Goal: Complete application form

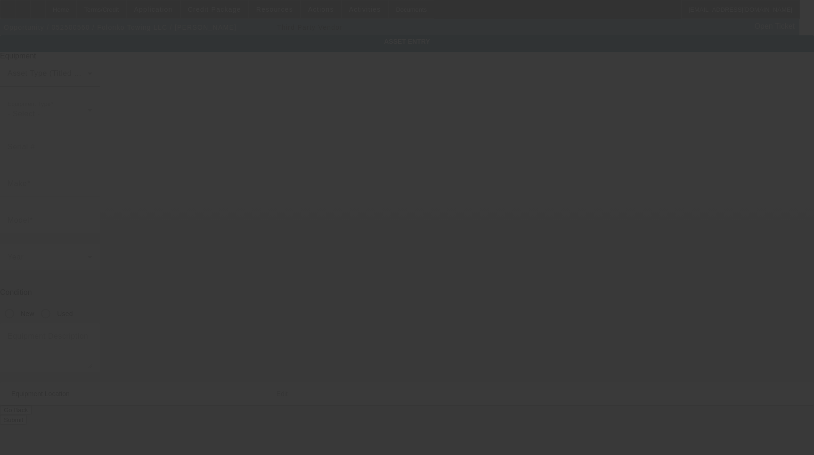
type input "[US_VEHICLE_IDENTIFICATION_NUMBER]"
type input "Ram"
type input "5500"
radio input "true"
type textarea "with:"
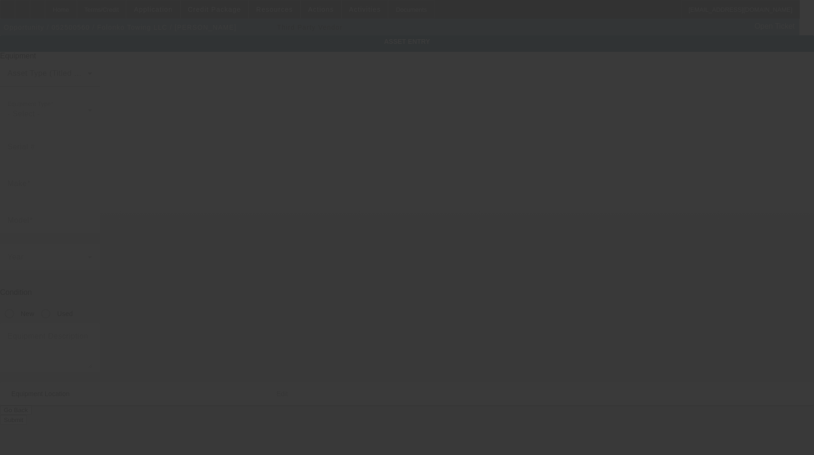
type input "15702 26th Pl W"
type input "Lynnwood"
type input "98087"
type input "Snohomish"
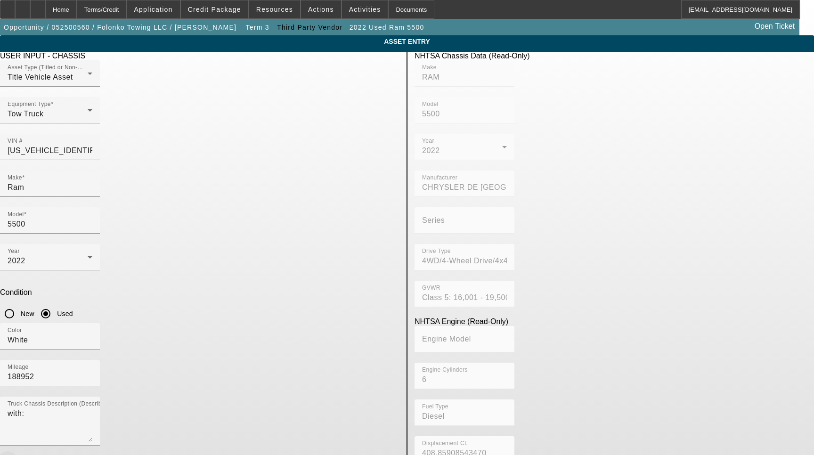
click at [13, 455] on span "button" at bounding box center [7, 460] width 11 height 11
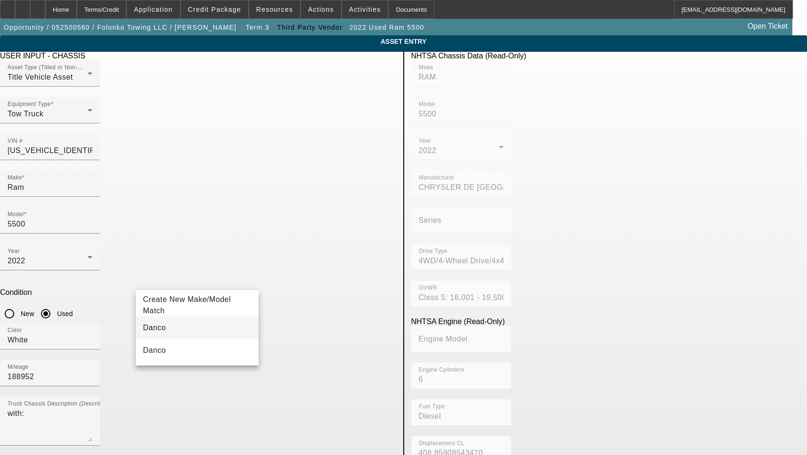
click at [239, 333] on mat-option "Danco" at bounding box center [197, 328] width 123 height 23
type input "Danco"
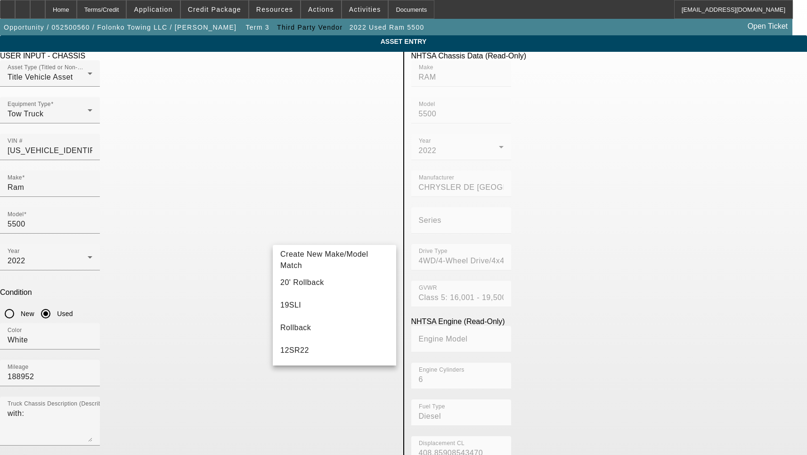
click at [315, 355] on mat-option "12SR19" at bounding box center [334, 350] width 123 height 23
type input "12SR19"
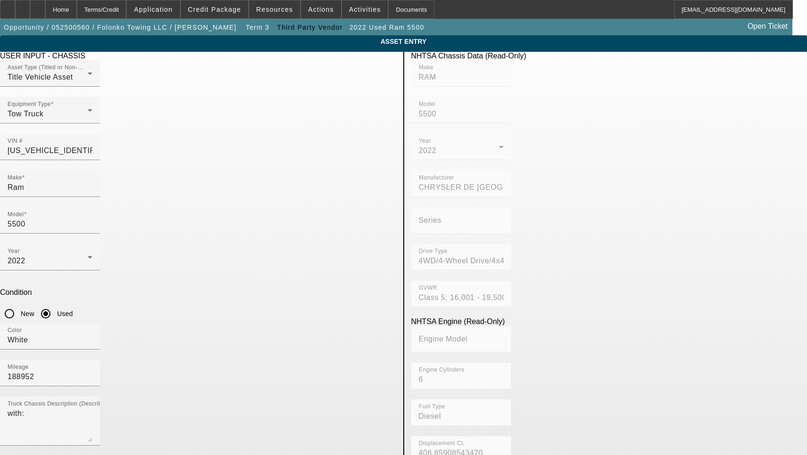
radio input "true"
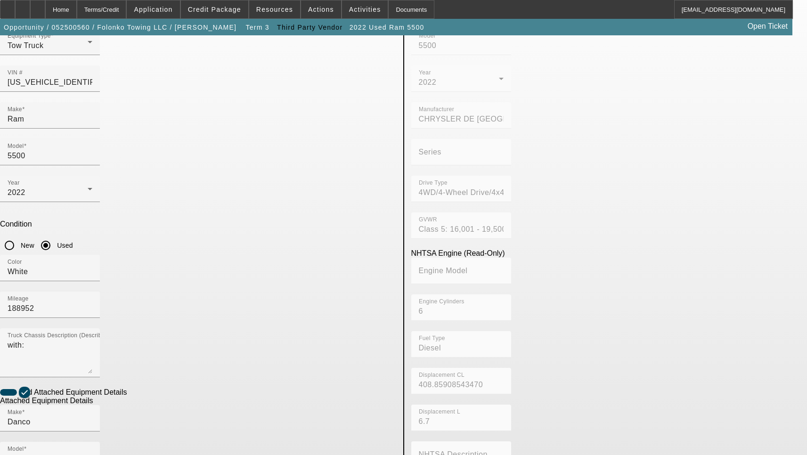
scroll to position [94, 0]
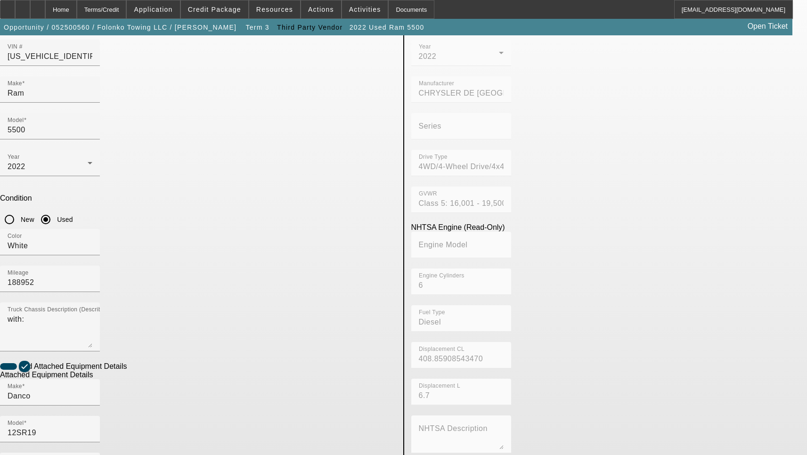
type input "D12SR19-F21088"
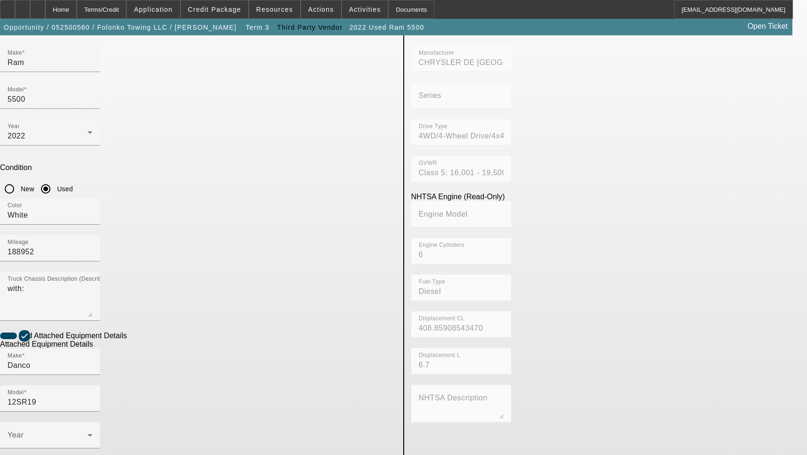
scroll to position [152, 0]
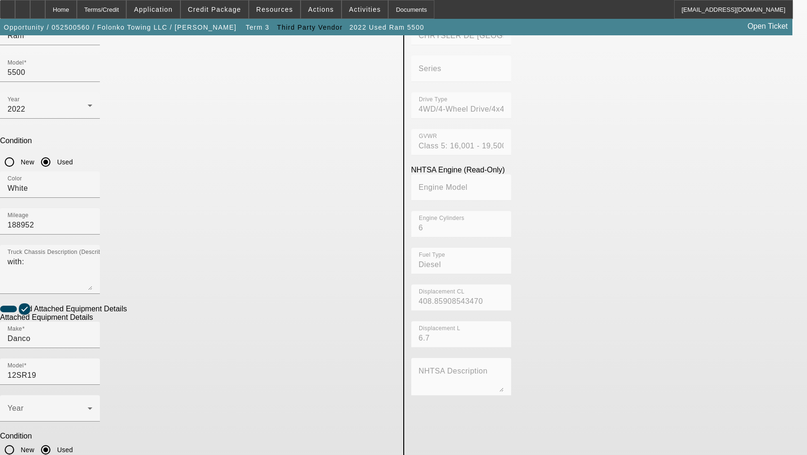
type textarea "Includes all options, attachments and accessories"
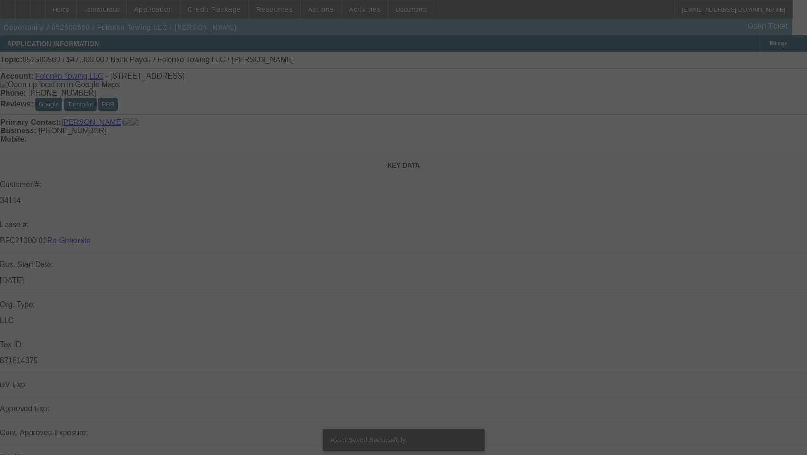
select select "3"
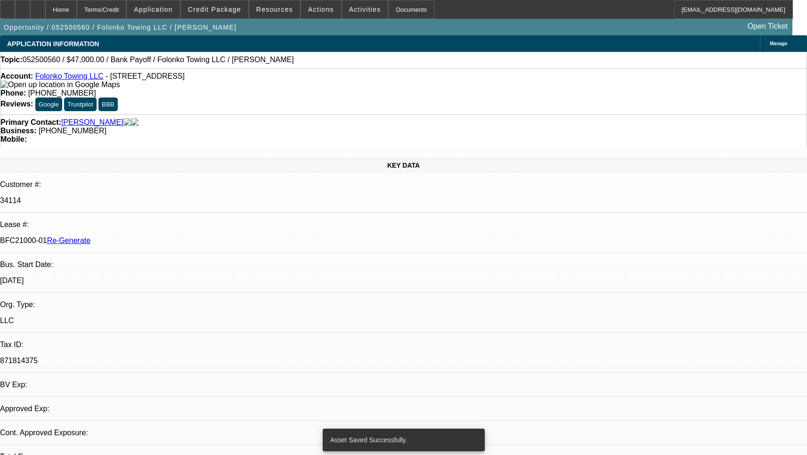
select select "0"
select select "2"
select select "0.1"
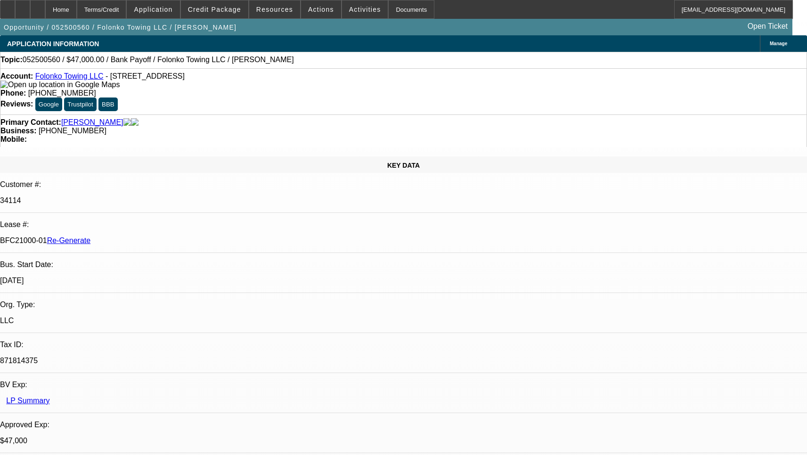
select select "1"
select select "2"
select select "4"
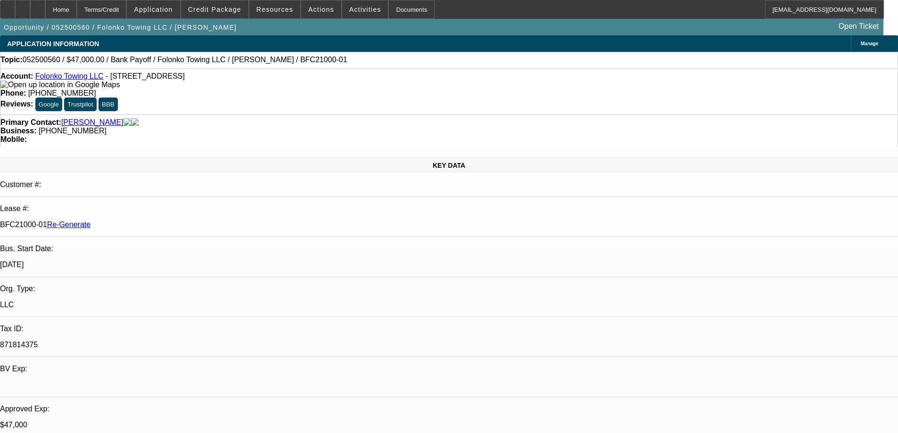
select select "3"
select select "0"
select select "2"
select select "0.1"
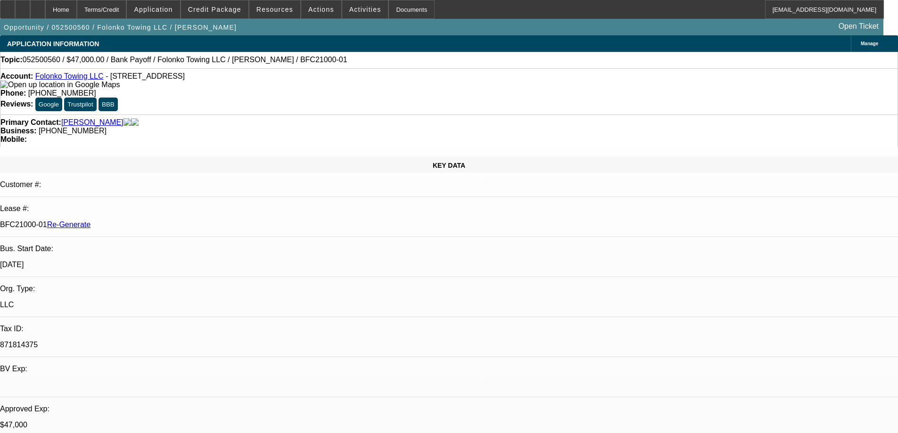
select select "4"
click at [355, 12] on span "Activities" at bounding box center [365, 10] width 32 height 8
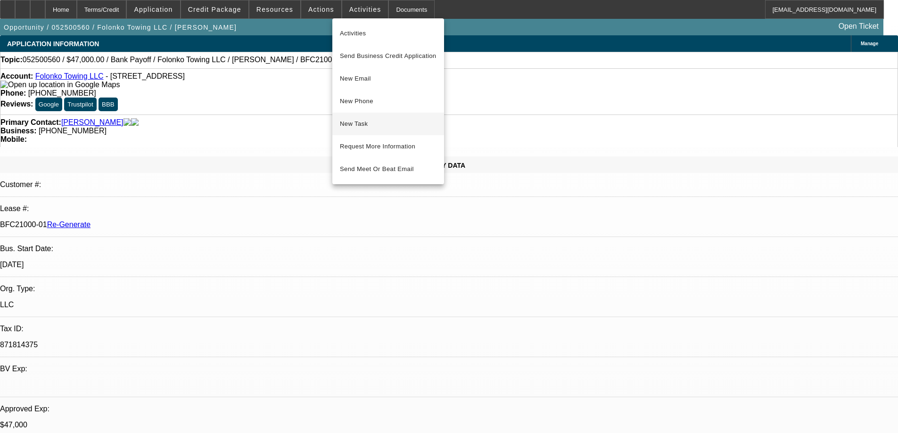
click at [347, 122] on span "New Task" at bounding box center [388, 123] width 97 height 11
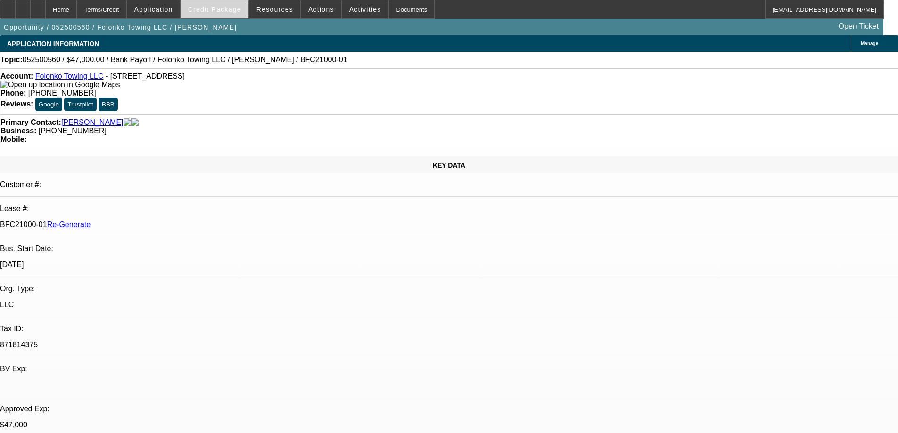
click at [236, 10] on span "Credit Package" at bounding box center [214, 10] width 53 height 8
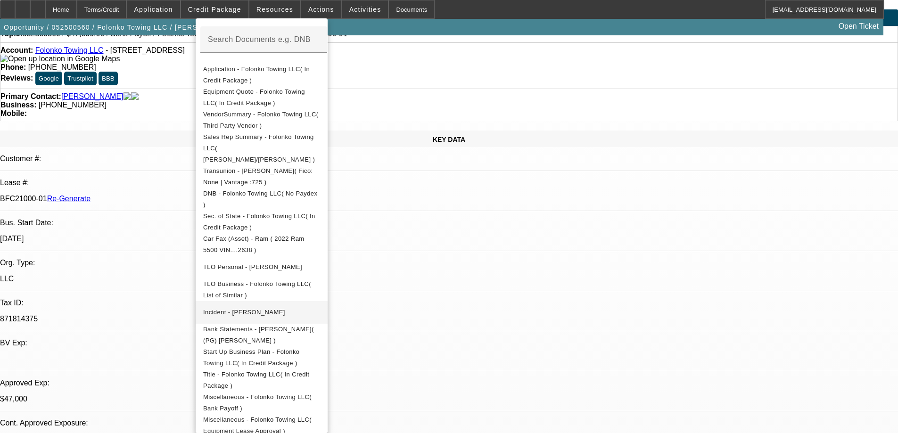
scroll to position [47, 0]
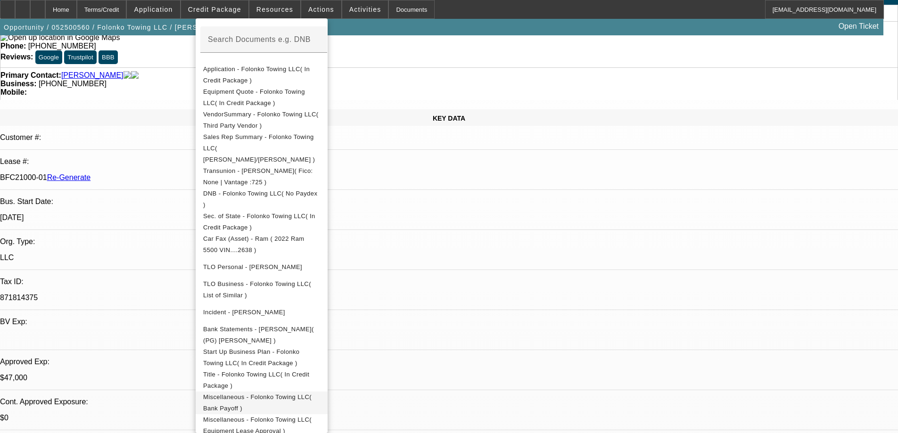
click at [254, 394] on span "Miscellaneous - Folonko Towing LLC( Bank Payoff )" at bounding box center [257, 403] width 108 height 18
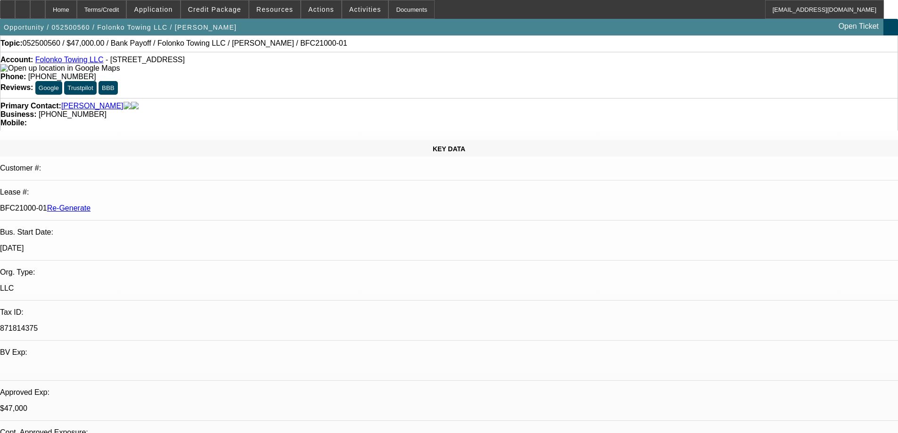
scroll to position [0, 0]
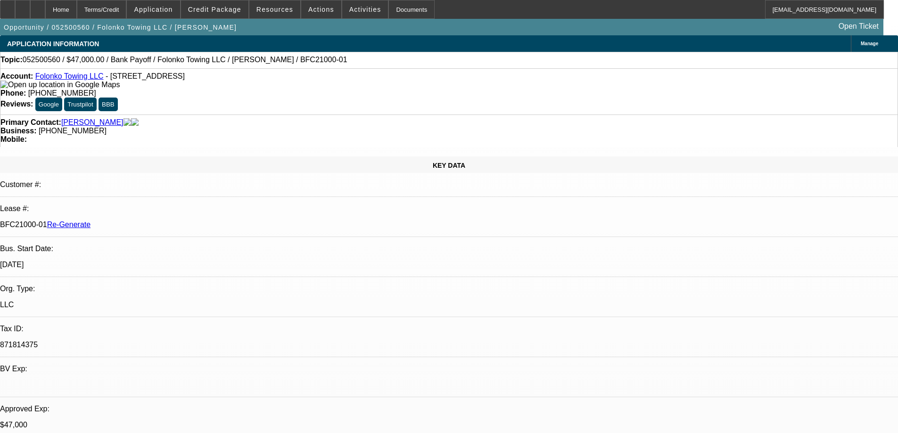
click at [251, 89] on div "Account: Folonko Towing LLC - [STREET_ADDRESS]" at bounding box center [448, 80] width 897 height 17
